Goal: Check status: Check status

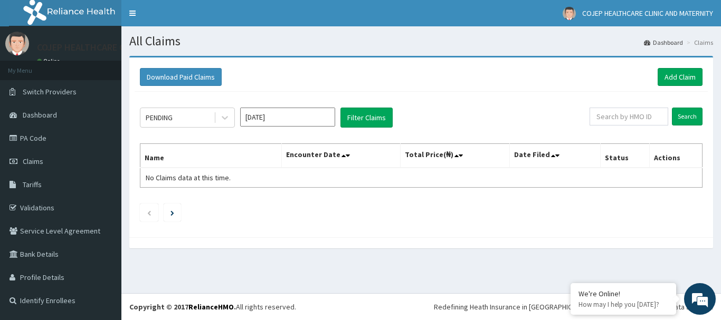
click at [185, 128] on div "PENDING [DATE] Filter Claims Search Name Encounter Date Total Price(₦) Date Fil…" at bounding box center [421, 162] width 573 height 140
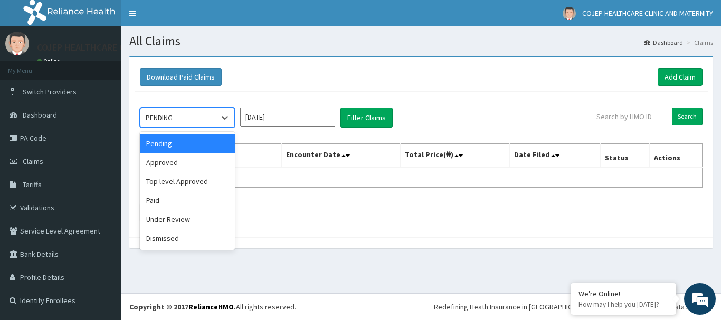
click at [184, 123] on div "PENDING" at bounding box center [176, 117] width 73 height 17
click at [192, 162] on div "Approved" at bounding box center [187, 162] width 95 height 19
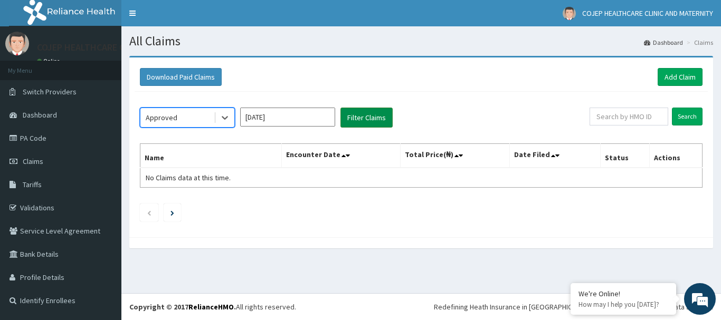
click at [370, 127] on button "Filter Claims" at bounding box center [366, 118] width 52 height 20
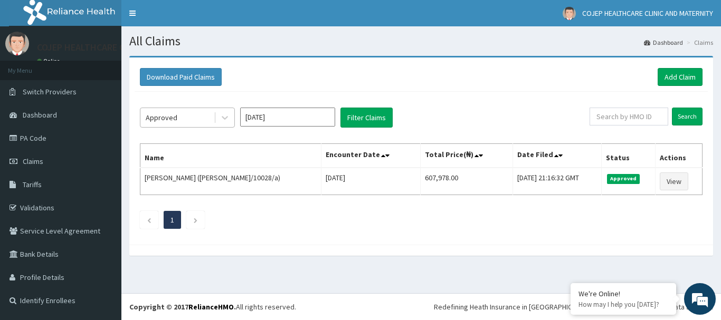
click at [191, 121] on div "Approved" at bounding box center [176, 117] width 73 height 17
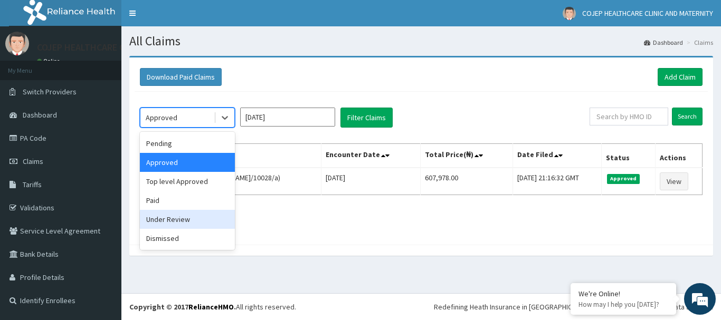
click at [180, 213] on div "Under Review" at bounding box center [187, 219] width 95 height 19
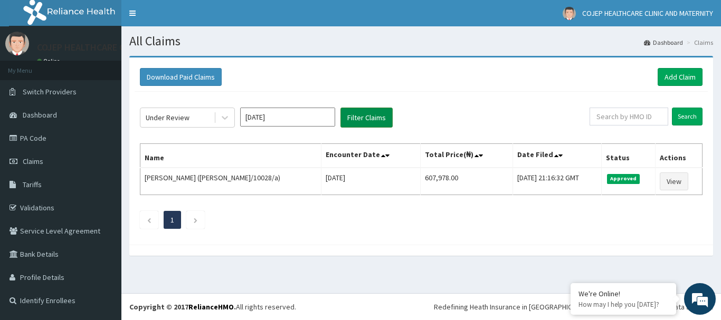
click at [388, 121] on button "Filter Claims" at bounding box center [366, 118] width 52 height 20
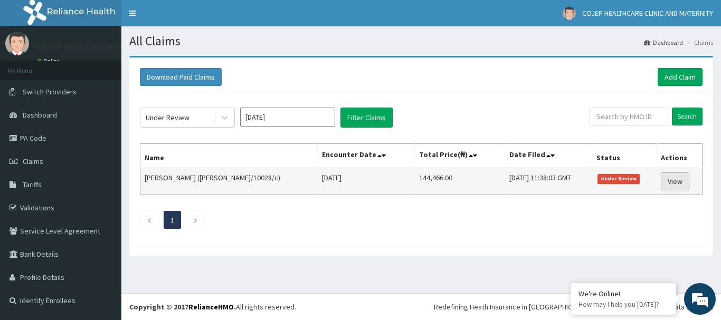
click at [668, 176] on link "View" at bounding box center [675, 182] width 28 height 18
